Goal: Information Seeking & Learning: Check status

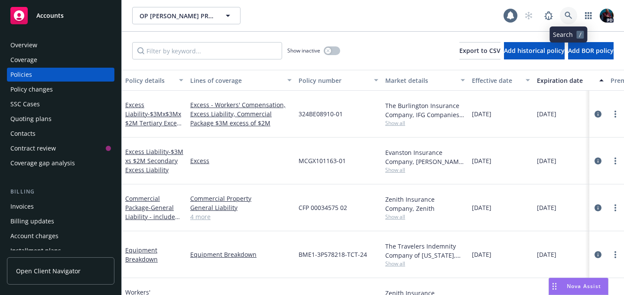
click at [567, 13] on icon at bounding box center [569, 16] width 8 height 8
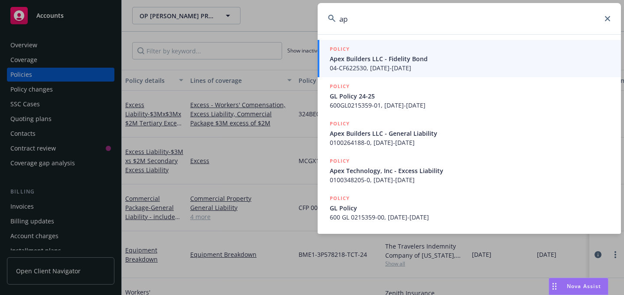
type input "a"
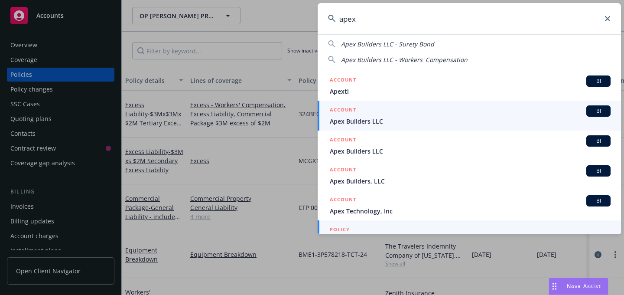
scroll to position [55, 0]
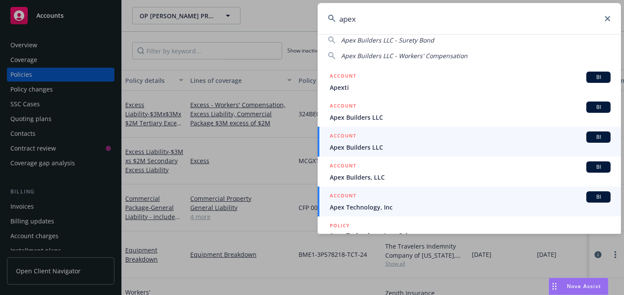
type input "apex"
click at [422, 203] on span "Apex Technology, Inc" at bounding box center [470, 206] width 281 height 9
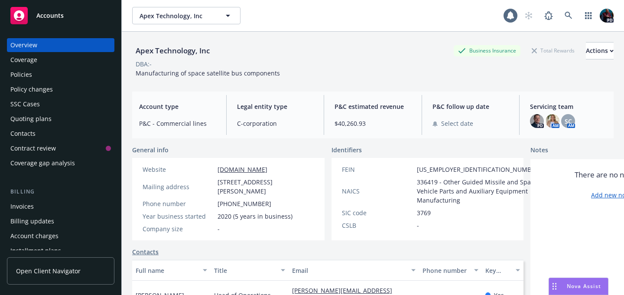
scroll to position [28, 0]
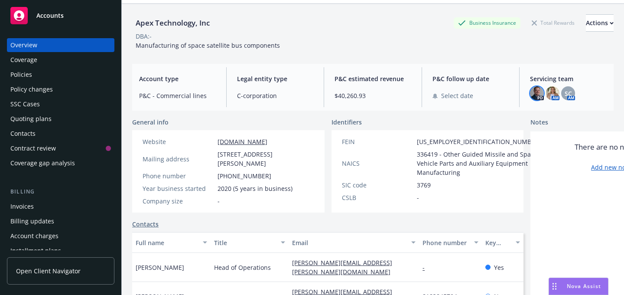
click at [534, 95] on img at bounding box center [537, 93] width 14 height 14
click at [551, 94] on img at bounding box center [553, 93] width 14 height 14
click at [569, 89] on div "SC AM" at bounding box center [568, 93] width 14 height 14
click at [567, 90] on div "SC" at bounding box center [568, 93] width 14 height 14
click at [483, 91] on div "Select date" at bounding box center [471, 95] width 77 height 9
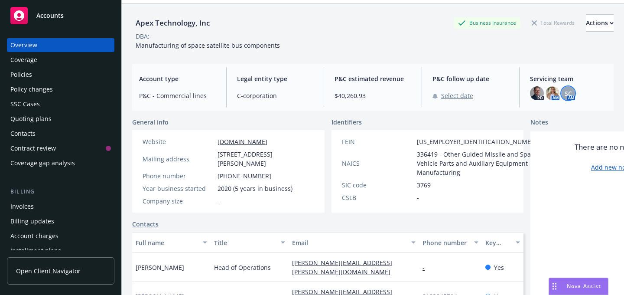
select select "August"
select select "2025"
click at [272, 61] on div "Apex Technology, Inc Business Insurance Total Rewards Actions DBA: - Manufactur…" at bounding box center [372, 146] width 481 height 284
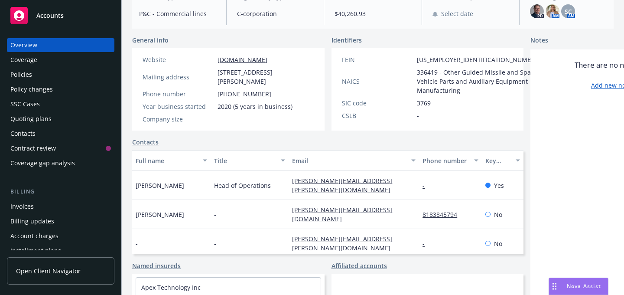
click at [30, 59] on div "Coverage" at bounding box center [23, 60] width 27 height 14
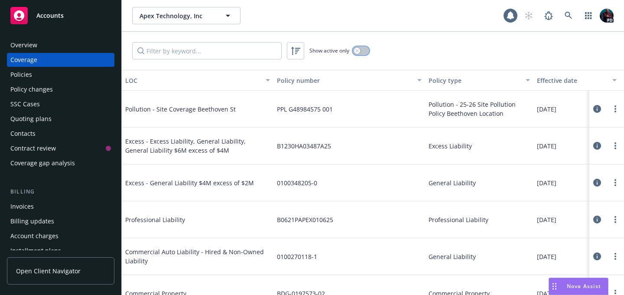
click at [358, 50] on icon "button" at bounding box center [356, 50] width 3 height 3
click at [364, 49] on icon "button" at bounding box center [364, 50] width 3 height 3
click at [62, 78] on div "Policies" at bounding box center [60, 75] width 101 height 14
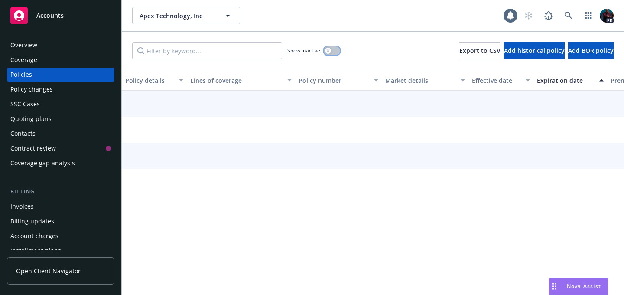
click at [328, 49] on icon "button" at bounding box center [327, 50] width 3 height 3
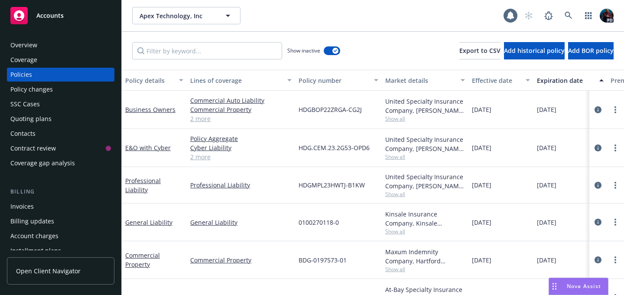
click at [335, 55] on div "Show inactive" at bounding box center [313, 50] width 53 height 17
click at [337, 51] on div "button" at bounding box center [335, 51] width 6 height 6
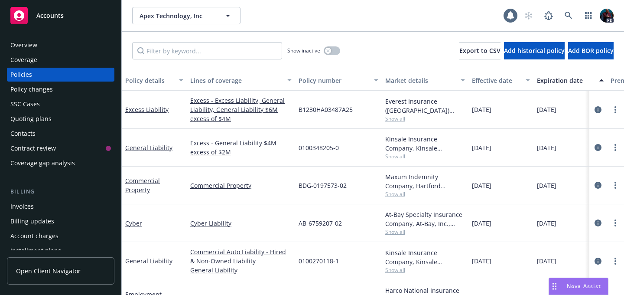
click at [42, 62] on div "Coverage" at bounding box center [60, 60] width 101 height 14
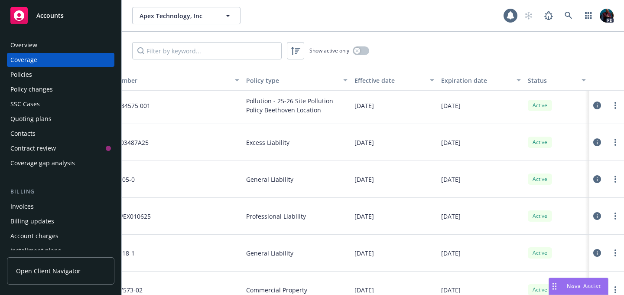
scroll to position [3, 0]
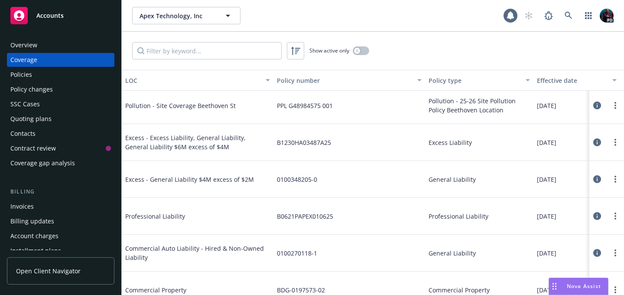
click at [45, 74] on div "Policies" at bounding box center [60, 75] width 101 height 14
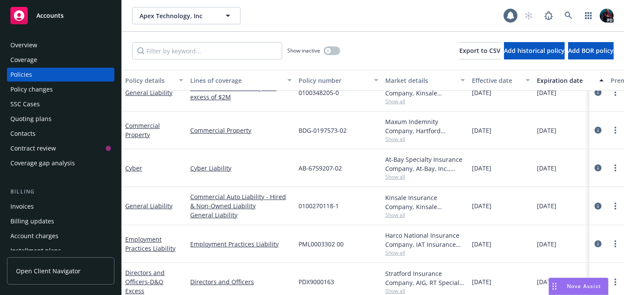
scroll to position [64, 0]
